Goal: Information Seeking & Learning: Learn about a topic

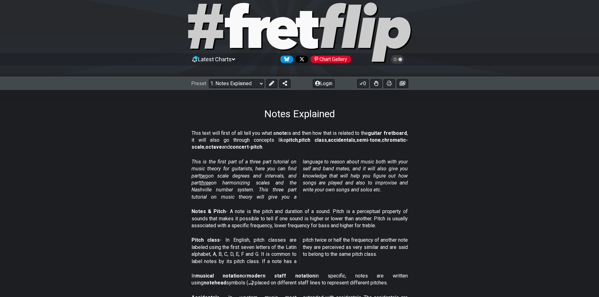
scroll to position [12, 0]
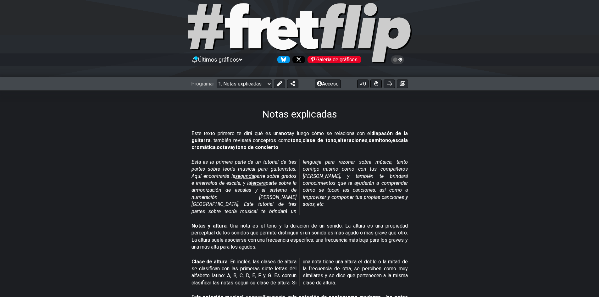
click at [327, 154] on div "Este texto primero te dirá qué es una nota y luego cómo se relaciona con el dia…" at bounding box center [299, 142] width 216 height 29
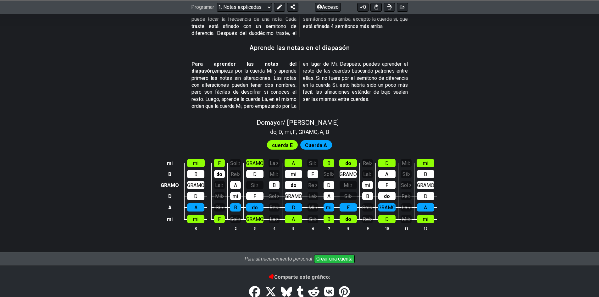
scroll to position [611, 0]
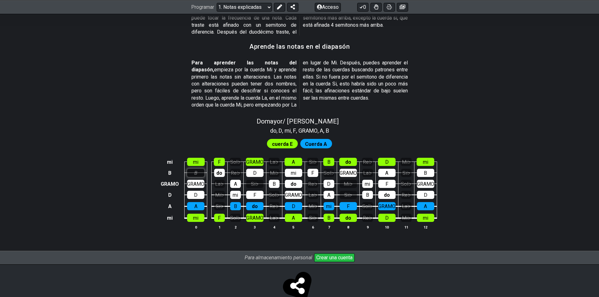
click at [193, 169] on div "B" at bounding box center [195, 173] width 17 height 8
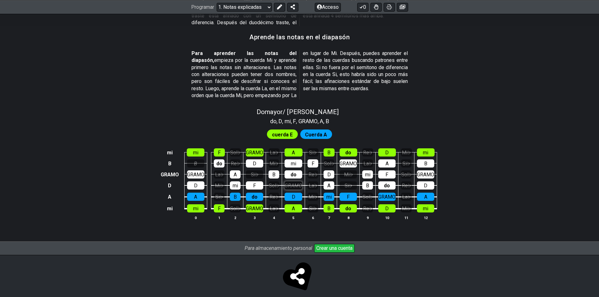
click at [295, 183] on font "GRAMO" at bounding box center [293, 186] width 18 height 6
click at [297, 170] on div "do" at bounding box center [293, 174] width 18 height 8
click at [292, 161] on font "mi" at bounding box center [293, 164] width 6 height 6
click at [287, 131] on font "cuerda E" at bounding box center [282, 134] width 21 height 6
click at [308, 131] on font "Cuerda A" at bounding box center [316, 134] width 22 height 6
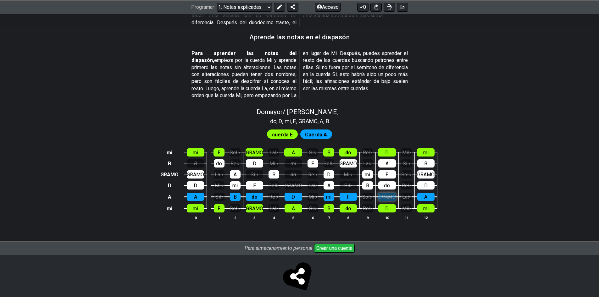
click at [380, 194] on font "GRAMO" at bounding box center [387, 197] width 18 height 6
click at [350, 193] on div "F" at bounding box center [347, 197] width 17 height 8
click at [347, 204] on div "do" at bounding box center [347, 208] width 17 height 8
drag, startPoint x: 318, startPoint y: 213, endPoint x: 343, endPoint y: 129, distance: 88.0
click at [343, 129] on section "cuerda E Cuerda A mi mi F Sol♭ GRAMO La♭ A Si♭ B do Re♭ D Mi♭ mi B B do Re♭ D M…" at bounding box center [299, 177] width 490 height 104
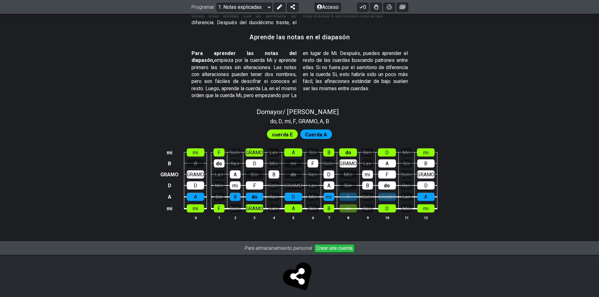
drag, startPoint x: 339, startPoint y: 137, endPoint x: 190, endPoint y: 126, distance: 148.5
click at [190, 126] on section "cuerda E Cuerda A mi mi F Sol♭ GRAMO La♭ A Si♭ B do Re♭ D Mi♭ mi B B do Re♭ D M…" at bounding box center [299, 177] width 490 height 104
click at [169, 172] on font "GRAMO" at bounding box center [169, 175] width 18 height 6
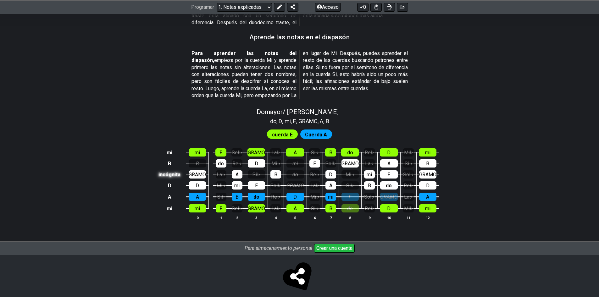
click at [169, 172] on font "incógnita" at bounding box center [169, 175] width 22 height 6
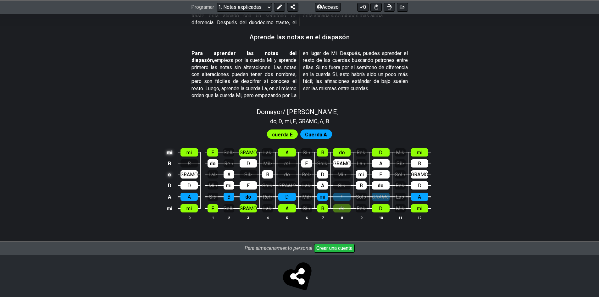
click at [168, 150] on font "mi" at bounding box center [170, 153] width 6 height 6
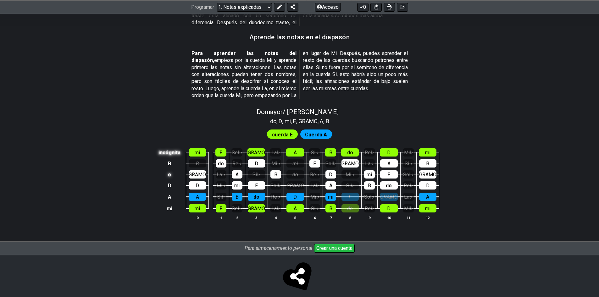
click at [168, 150] on font "incógnita" at bounding box center [169, 153] width 22 height 6
